Goal: Information Seeking & Learning: Check status

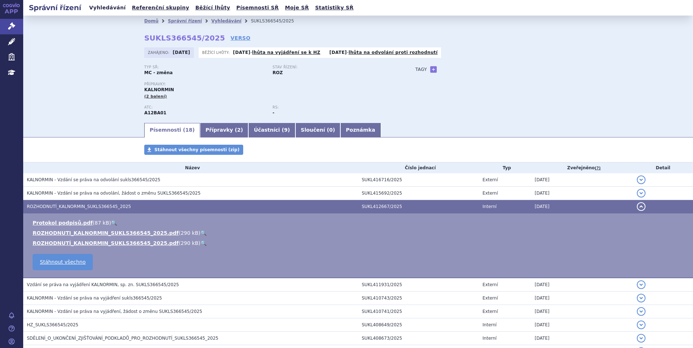
click at [97, 9] on link "Vyhledávání" at bounding box center [107, 8] width 41 height 10
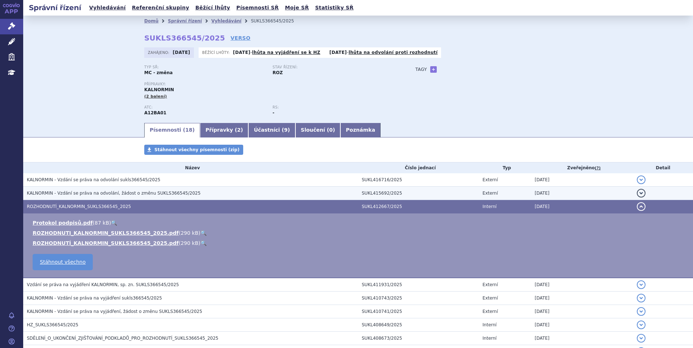
click at [159, 192] on span "KALNORMIN - Vzdání se práva na odvolání, žádost o změnu SUKLS366545/2025" at bounding box center [114, 193] width 174 height 5
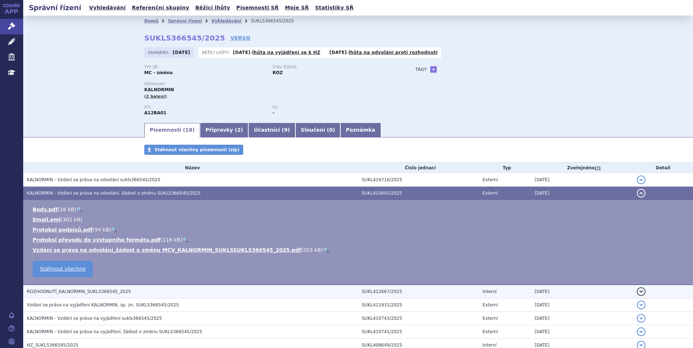
click at [103, 297] on td "ROZHODNUTÍ_KALNORMIN_SUKLS366545_2025" at bounding box center [190, 292] width 335 height 14
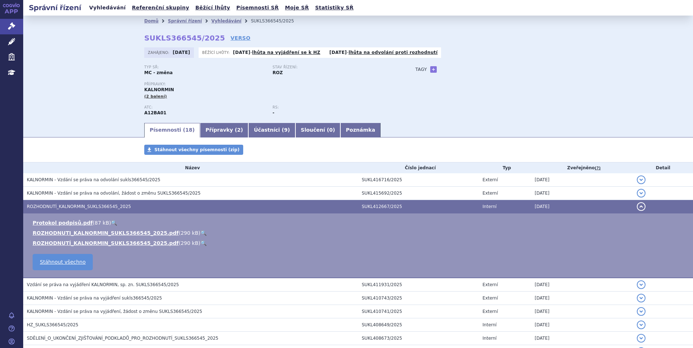
click at [109, 8] on link "Vyhledávání" at bounding box center [107, 8] width 41 height 10
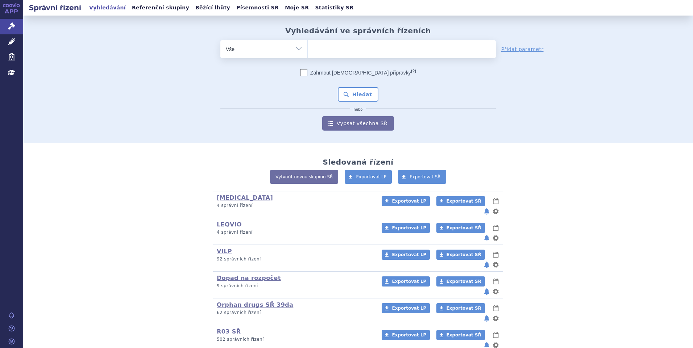
click at [330, 49] on ul at bounding box center [402, 47] width 188 height 15
click at [308, 49] on select at bounding box center [307, 49] width 0 height 18
type input "02"
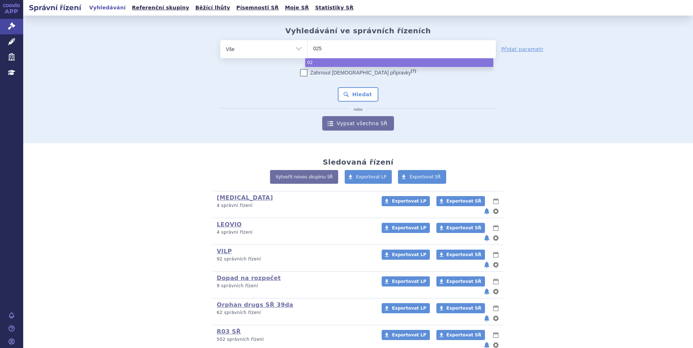
type input "0255"
type input "02553"
type input "025538"
type input "0255387"
select select "0255387"
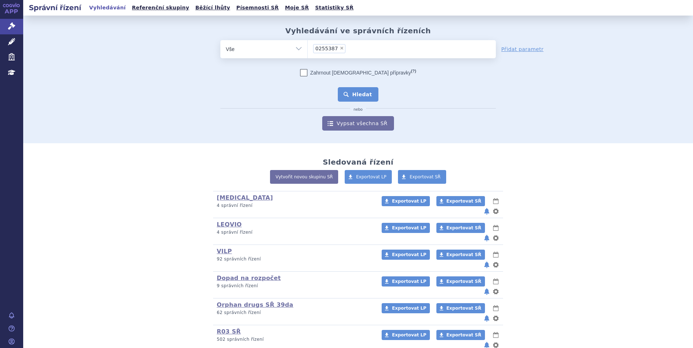
click at [351, 88] on button "Hledat" at bounding box center [358, 94] width 41 height 14
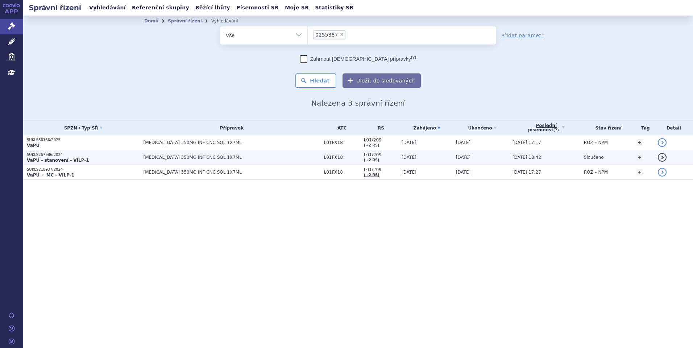
click at [280, 162] on td "[MEDICAL_DATA] 350MG INF CNC SOL 1X7ML" at bounding box center [230, 157] width 180 height 15
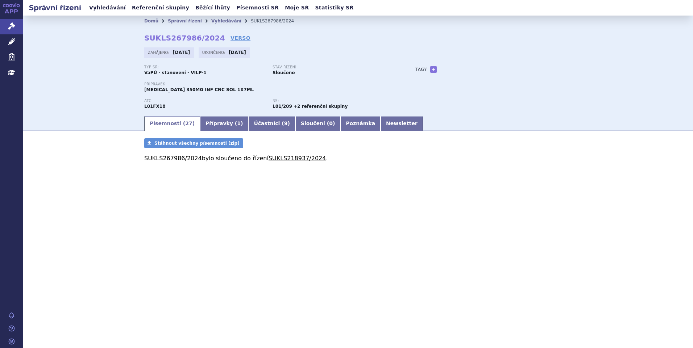
click at [269, 162] on link "SUKLS218937/2024" at bounding box center [297, 158] width 58 height 7
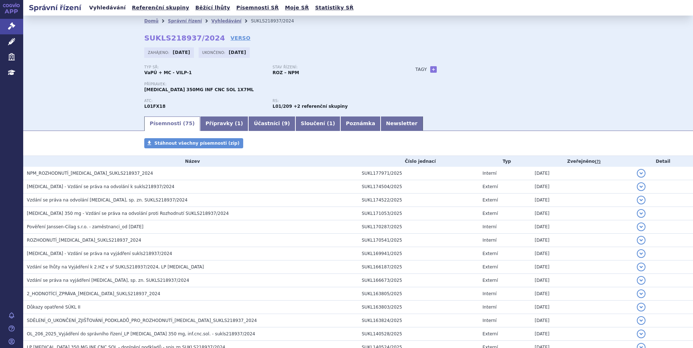
click at [107, 10] on link "Vyhledávání" at bounding box center [107, 8] width 41 height 10
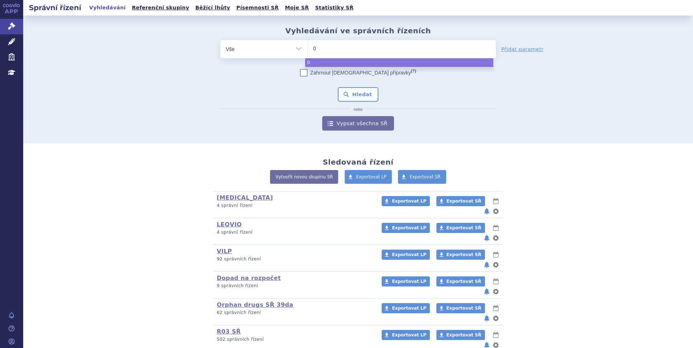
type input "02"
type input "028"
type input "0286"
type input "02862"
type input "028620"
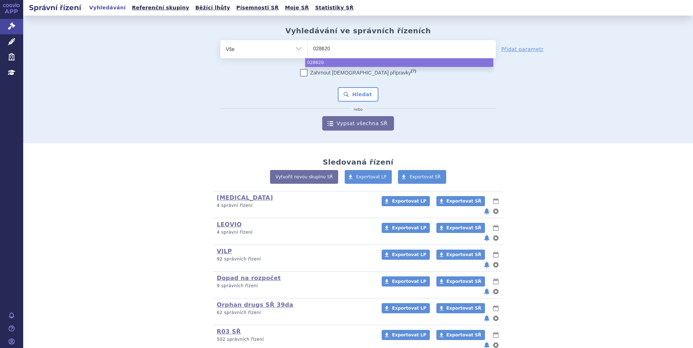
type input "0286206"
select select "0286206"
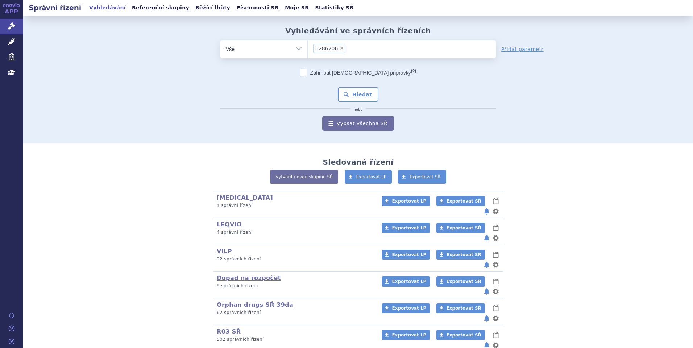
click at [348, 87] on div "Zahrnout bratrské přípravky (?) * Pozor, hledání dle vyhledávacího parametru In…" at bounding box center [357, 100] width 275 height 62
click at [348, 90] on button "Hledat" at bounding box center [358, 94] width 41 height 14
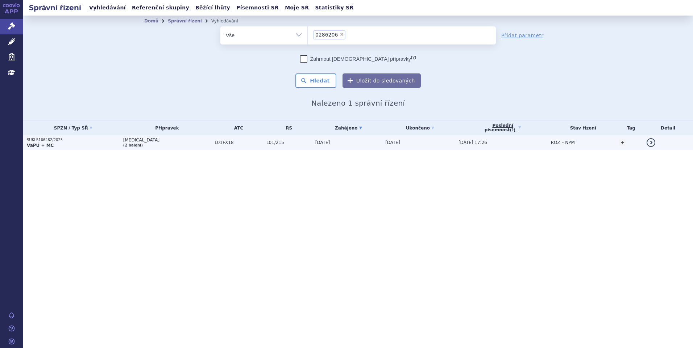
click at [110, 146] on p "VaPÚ + MC" at bounding box center [73, 146] width 93 height 6
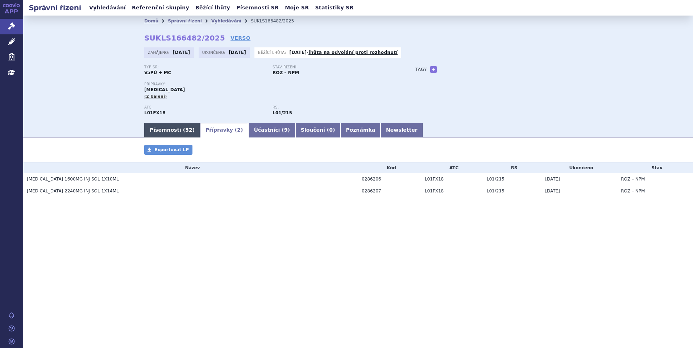
click at [178, 131] on link "Písemnosti ( 32 )" at bounding box center [172, 130] width 56 height 14
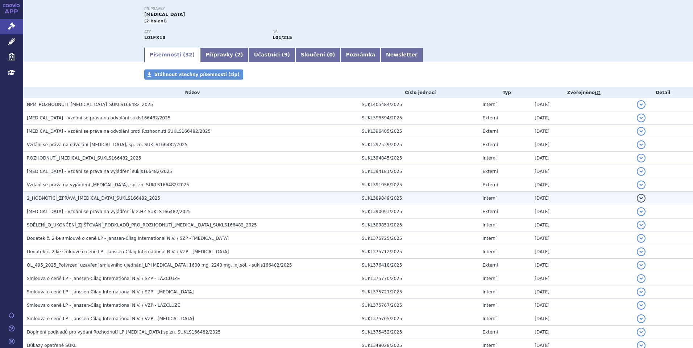
scroll to position [36, 0]
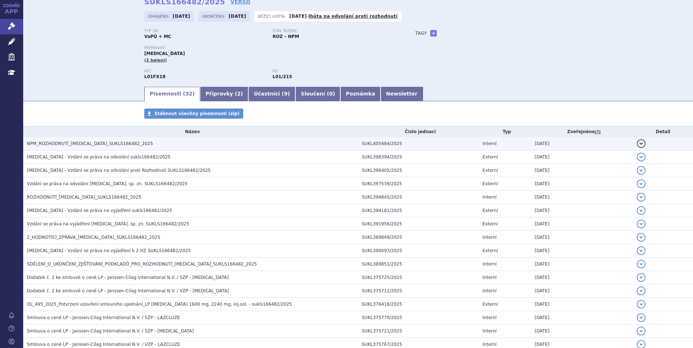
click at [106, 145] on span "NPM_ROZHODNUTÍ_RYBREVANT_SUKLS166482_2025" at bounding box center [90, 143] width 126 height 5
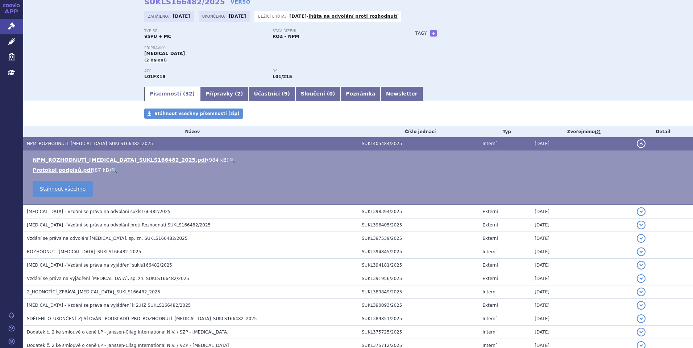
click at [229, 158] on link "🔍" at bounding box center [232, 160] width 6 height 6
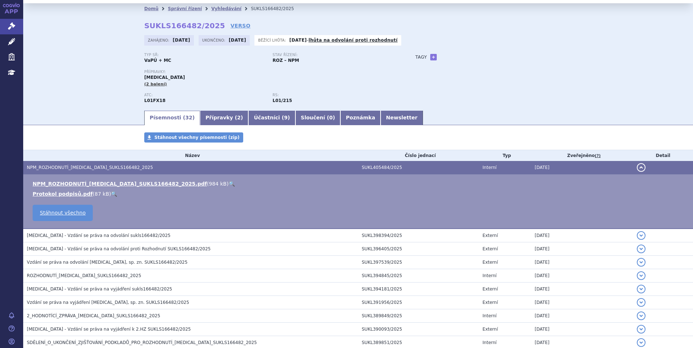
scroll to position [0, 0]
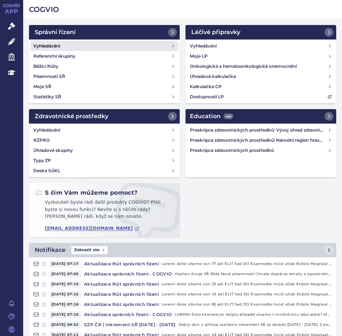
click at [78, 45] on link "Vyhledávání" at bounding box center [104, 46] width 148 height 10
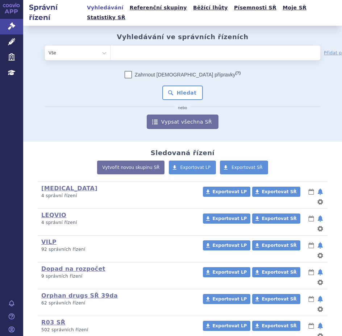
click at [183, 46] on ul at bounding box center [193, 52] width 166 height 12
click at [110, 46] on select at bounding box center [110, 52] width 0 height 14
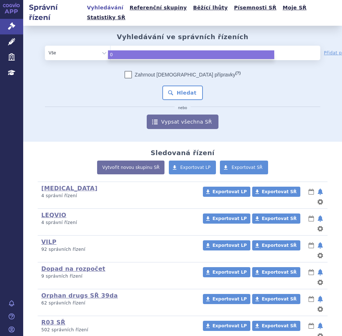
type input "02"
type input "025"
type input "0255"
type input "025538"
type input "0255387"
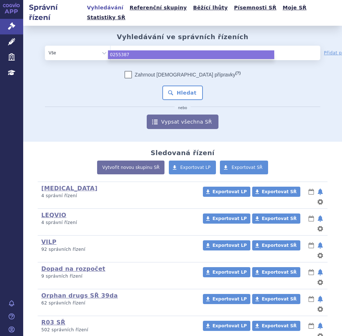
select select "0255387"
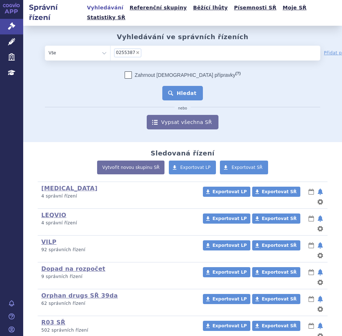
click at [180, 86] on button "Hledat" at bounding box center [182, 93] width 41 height 14
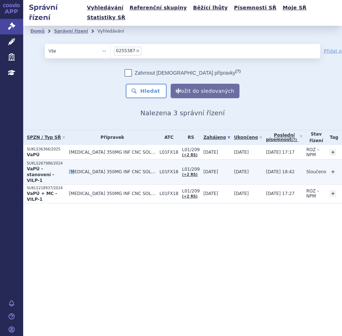
click at [81, 169] on span "[MEDICAL_DATA] 350MG INF CNC SOL 1X7ML" at bounding box center [112, 171] width 87 height 5
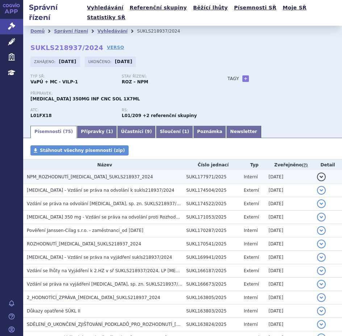
click at [122, 174] on span "NPM_ROZHODNUTÍ_RYBREVANT_SUKLS218937_2024" at bounding box center [90, 176] width 126 height 5
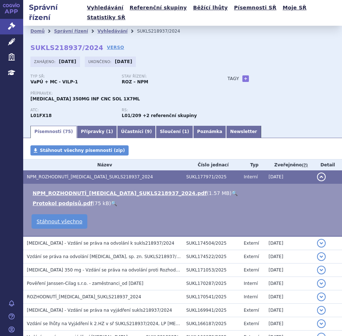
click at [231, 190] on link "🔍" at bounding box center [234, 193] width 6 height 6
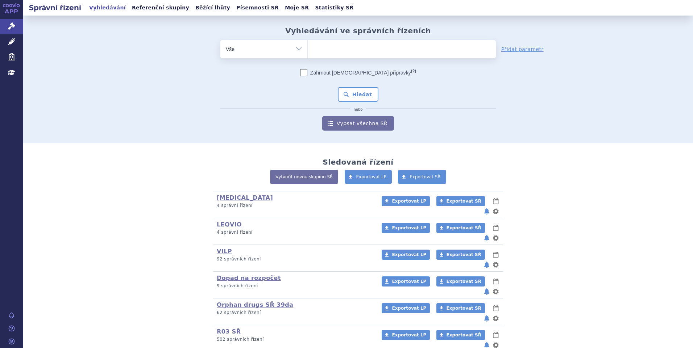
click at [330, 51] on ul at bounding box center [402, 47] width 188 height 15
click at [308, 51] on select at bounding box center [307, 49] width 0 height 18
paste input "SUKLS36129/2025"
type input "SUKLS36129/2025"
select select "SUKLS36129/2025"
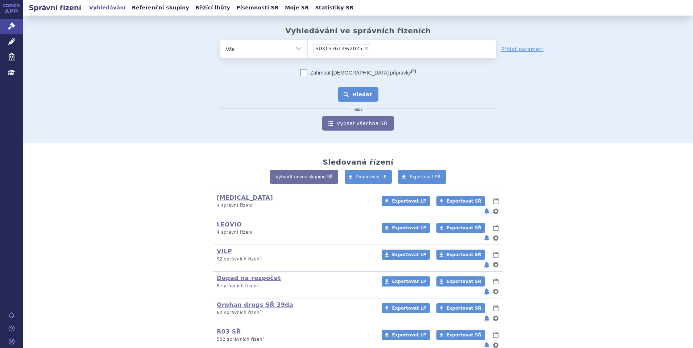
click at [363, 93] on button "Hledat" at bounding box center [358, 94] width 41 height 14
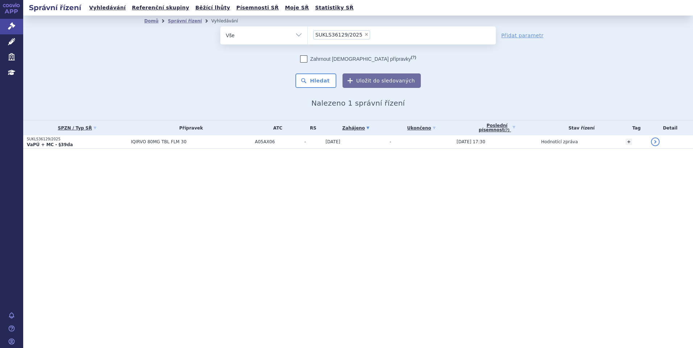
click at [75, 142] on p "VaPÚ + MC - §39da" at bounding box center [77, 145] width 100 height 6
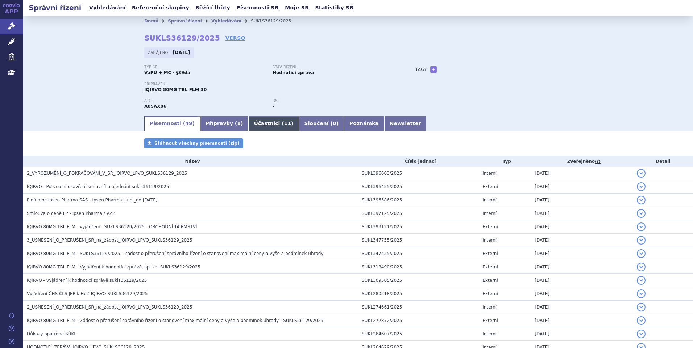
click at [265, 119] on link "Účastníci ( 11 )" at bounding box center [273, 124] width 50 height 14
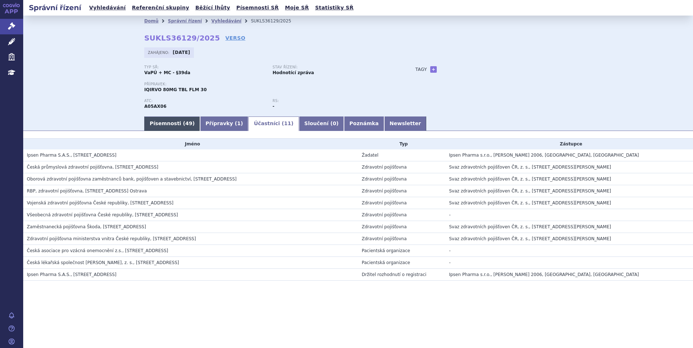
click at [160, 118] on link "Písemnosti ( 49 )" at bounding box center [172, 124] width 56 height 14
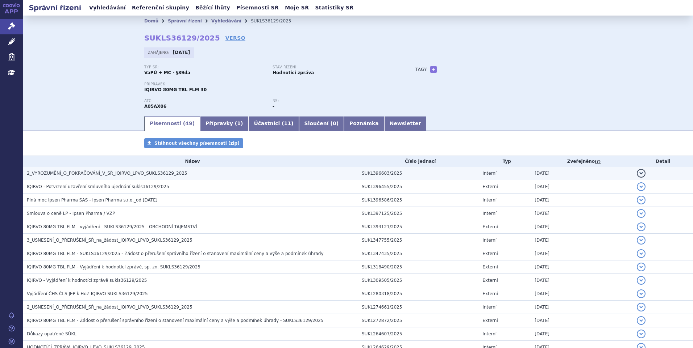
click at [99, 172] on span "2_VYROZUMĚNÍ_O_POKRAČOVÁNÍ_V_SŘ_IQIRVO_LPVO_SUKLS36129_2025" at bounding box center [107, 173] width 160 height 5
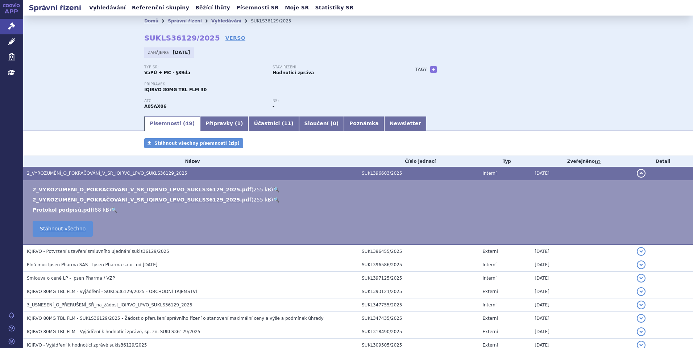
click at [273, 190] on link "🔍" at bounding box center [276, 190] width 6 height 6
